Goal: Information Seeking & Learning: Learn about a topic

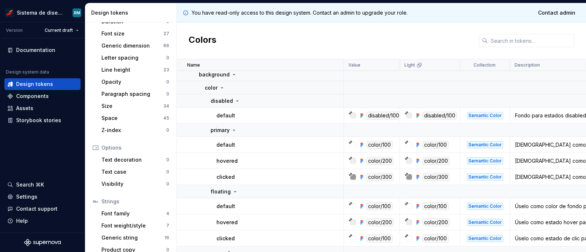
scroll to position [148, 0]
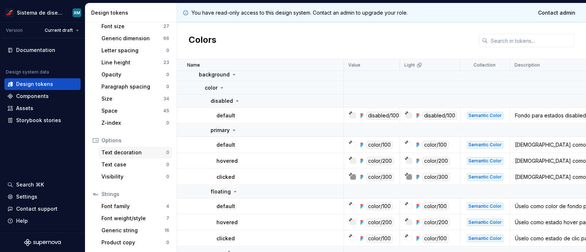
click at [124, 151] on div "Text decoration" at bounding box center [133, 152] width 65 height 7
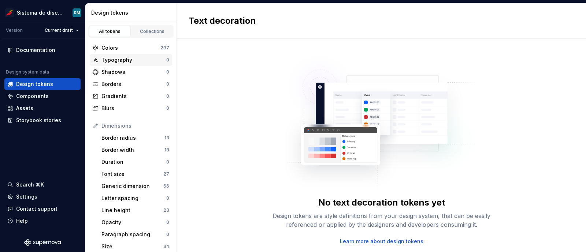
click at [114, 62] on div "Typography" at bounding box center [133, 59] width 65 height 7
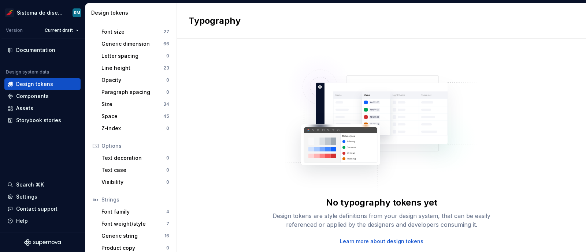
scroll to position [148, 0]
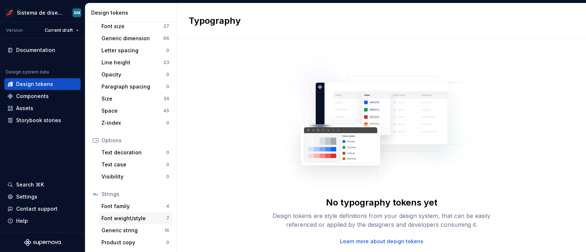
click at [133, 218] on div "Font weight/style" at bounding box center [133, 218] width 65 height 7
